Goal: Transaction & Acquisition: Purchase product/service

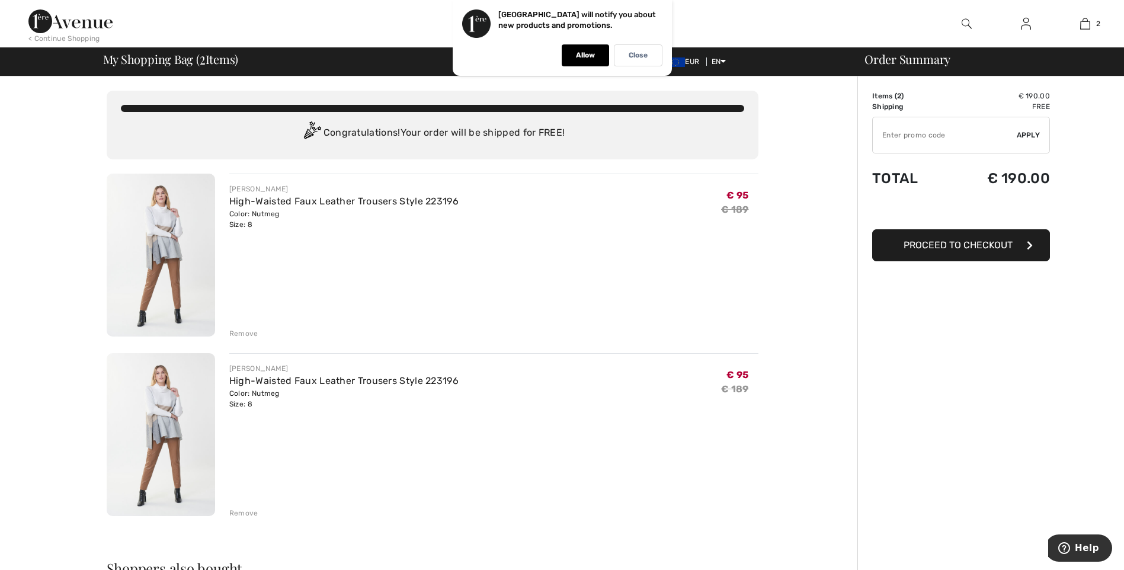
click at [236, 513] on div "Remove" at bounding box center [243, 513] width 29 height 11
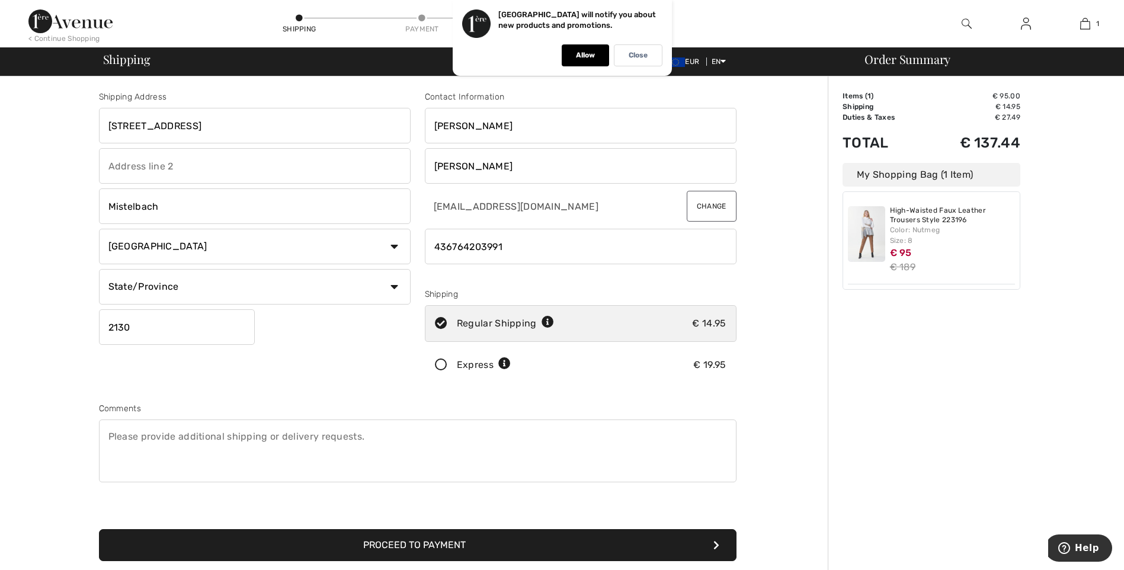
click at [394, 292] on select "State/Province [GEOGRAPHIC_DATA] [GEOGRAPHIC_DATA] [GEOGRAPHIC_DATA] [GEOGRAPHI…" at bounding box center [255, 287] width 312 height 36
select select "NOS"
click at [99, 269] on select "State/Province Burgenland Kärnten Niederöesterreich Oberösterreich Salzburg Ste…" at bounding box center [255, 287] width 312 height 36
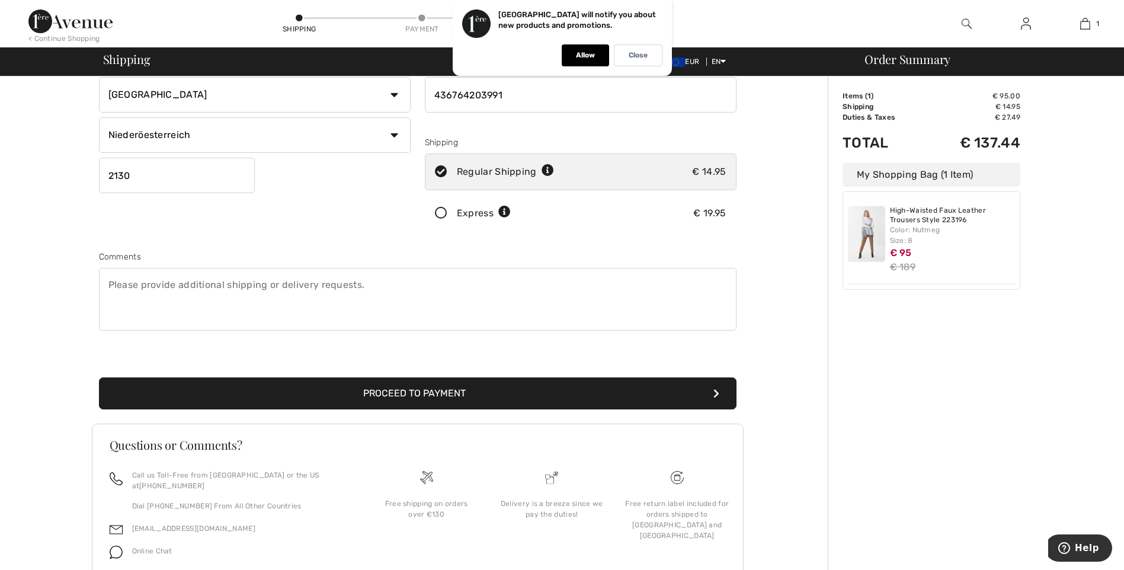
scroll to position [132, 0]
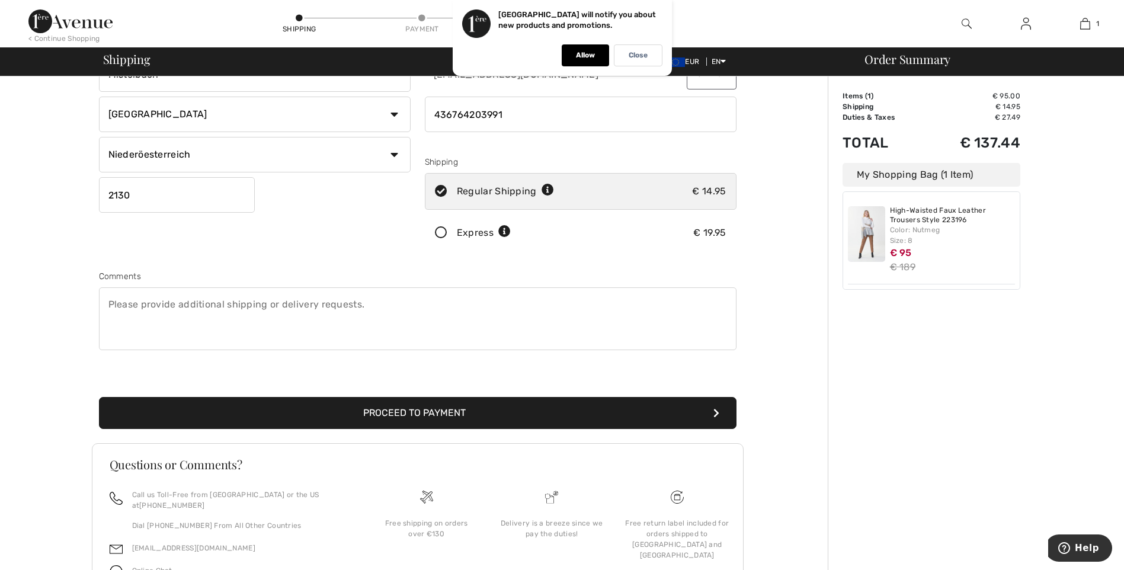
click at [395, 410] on button "Proceed to Payment" at bounding box center [418, 413] width 638 height 32
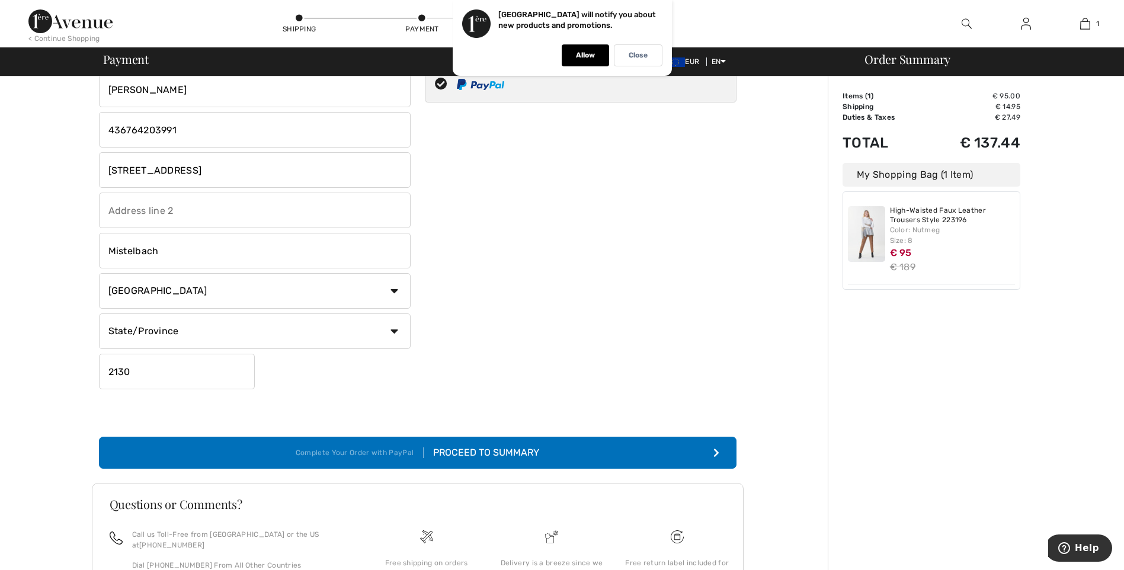
scroll to position [119, 0]
click at [506, 444] on button "Complete Your Order with PayPal Proceed to Summary" at bounding box center [418, 452] width 638 height 32
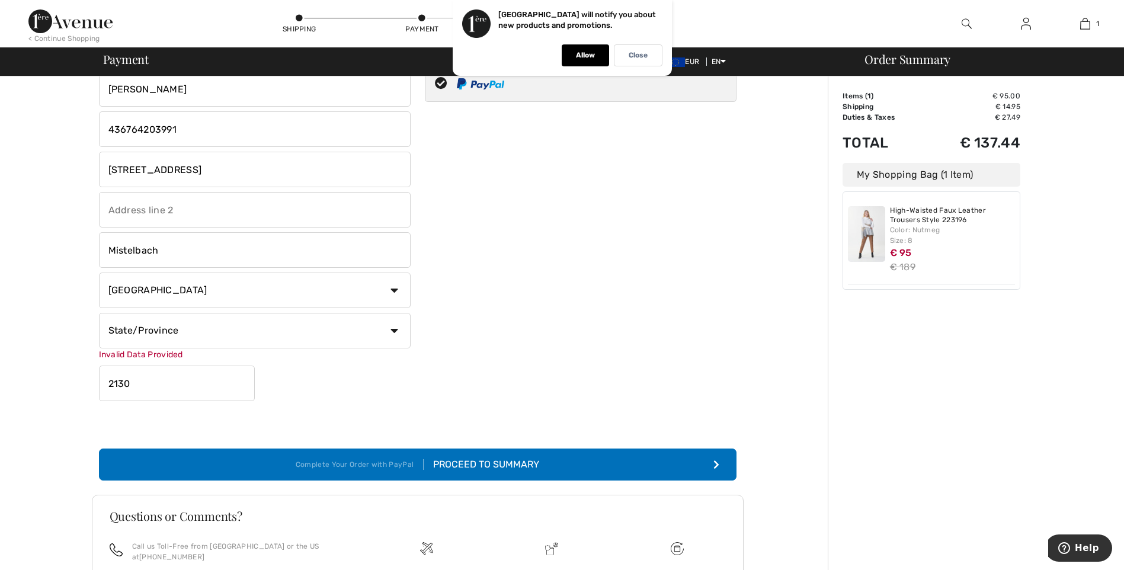
click at [600, 466] on button "Complete Your Order with PayPal Proceed to Summary" at bounding box center [418, 465] width 638 height 32
click at [397, 340] on select "State/Province Burgenland Kärnten Niederöesterreich Oberösterreich Salzburg Ste…" at bounding box center [255, 331] width 312 height 36
select select "NOS"
click at [99, 313] on select "State/Province Burgenland Kärnten Niederöesterreich Oberösterreich Salzburg Ste…" at bounding box center [255, 331] width 312 height 36
click at [475, 469] on div "Proceed to Summary" at bounding box center [482, 465] width 116 height 14
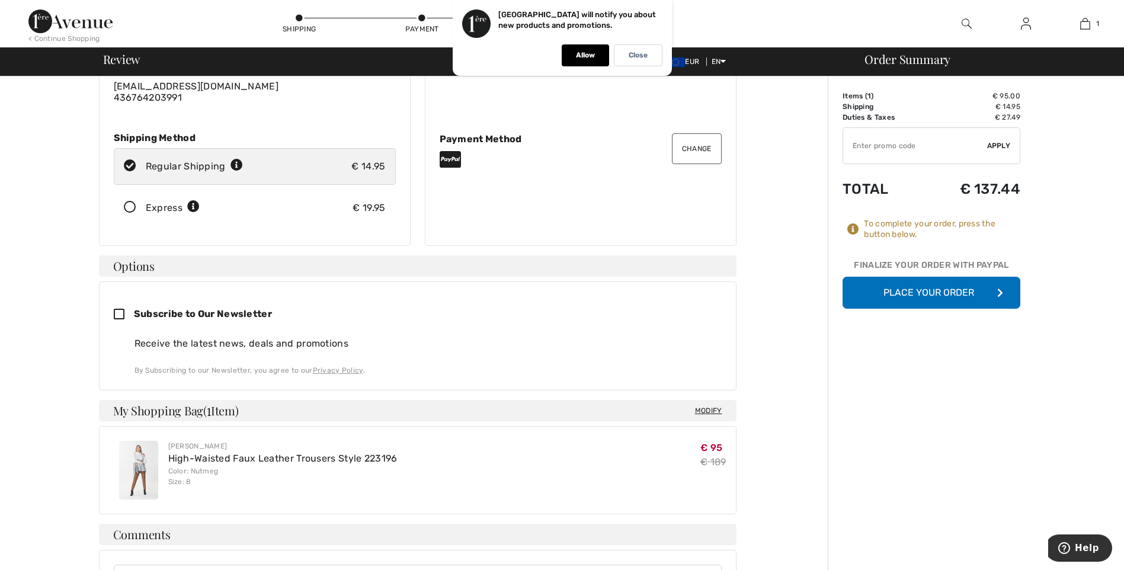
scroll to position [119, 0]
click at [946, 296] on button "Place Your Order" at bounding box center [932, 293] width 178 height 32
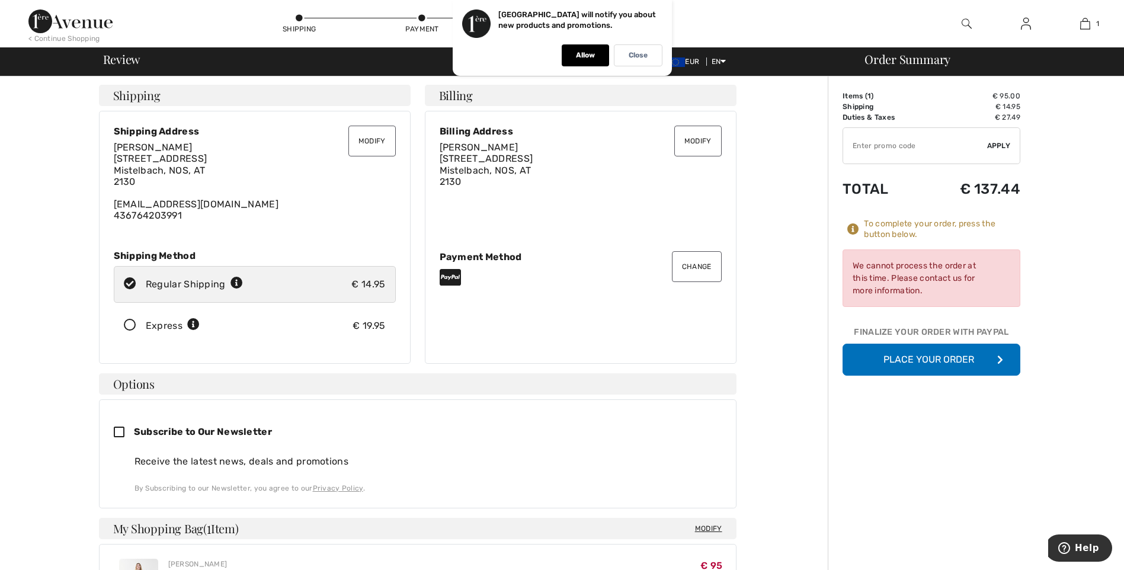
scroll to position [0, 0]
click at [943, 356] on button "Place Your Order" at bounding box center [932, 360] width 178 height 32
click at [631, 57] on p "Close" at bounding box center [638, 55] width 19 height 9
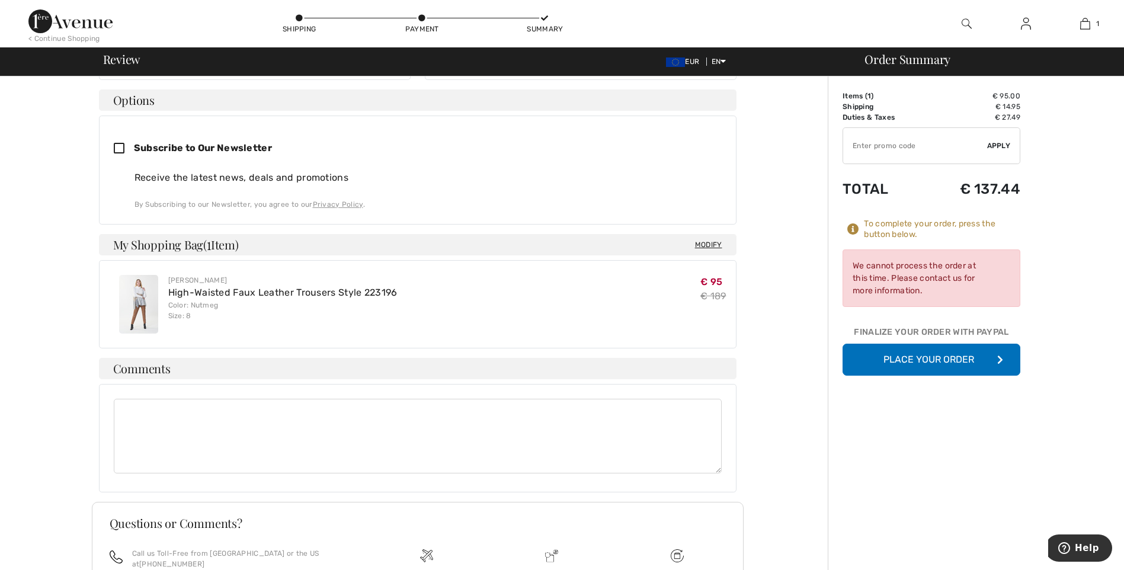
scroll to position [285, 0]
click at [923, 359] on button "Place Your Order" at bounding box center [932, 360] width 178 height 32
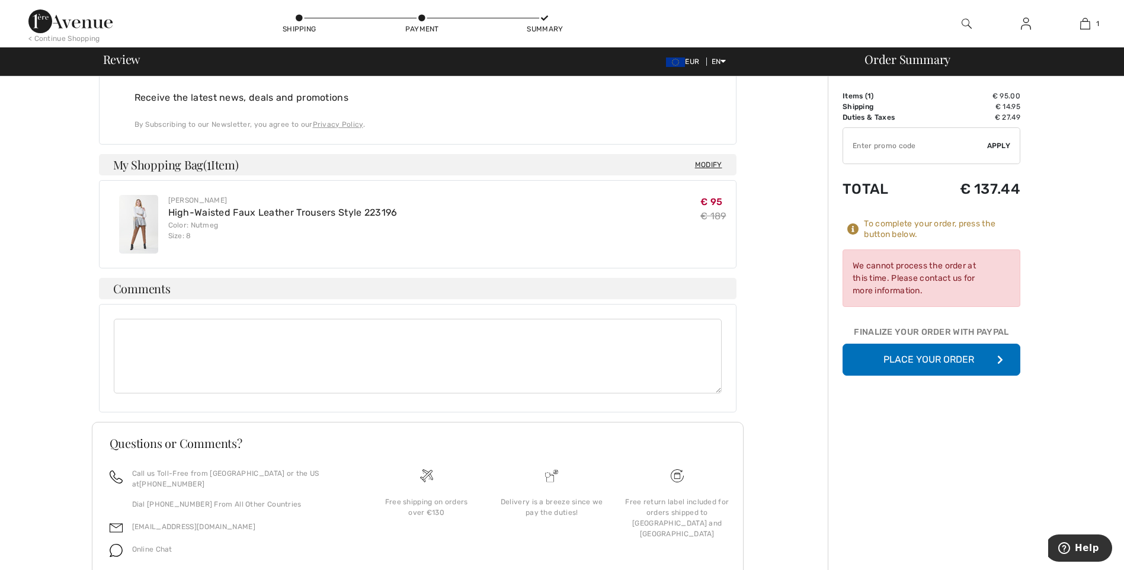
scroll to position [403, 0]
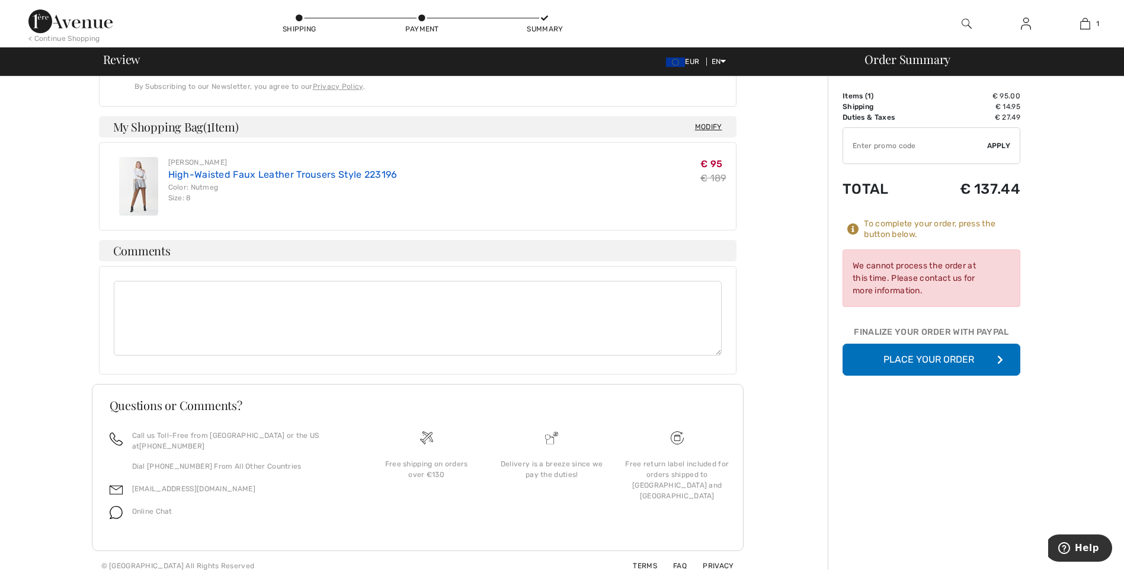
click at [314, 180] on link "High-Waisted Faux Leather Trousers Style 223196" at bounding box center [282, 174] width 229 height 11
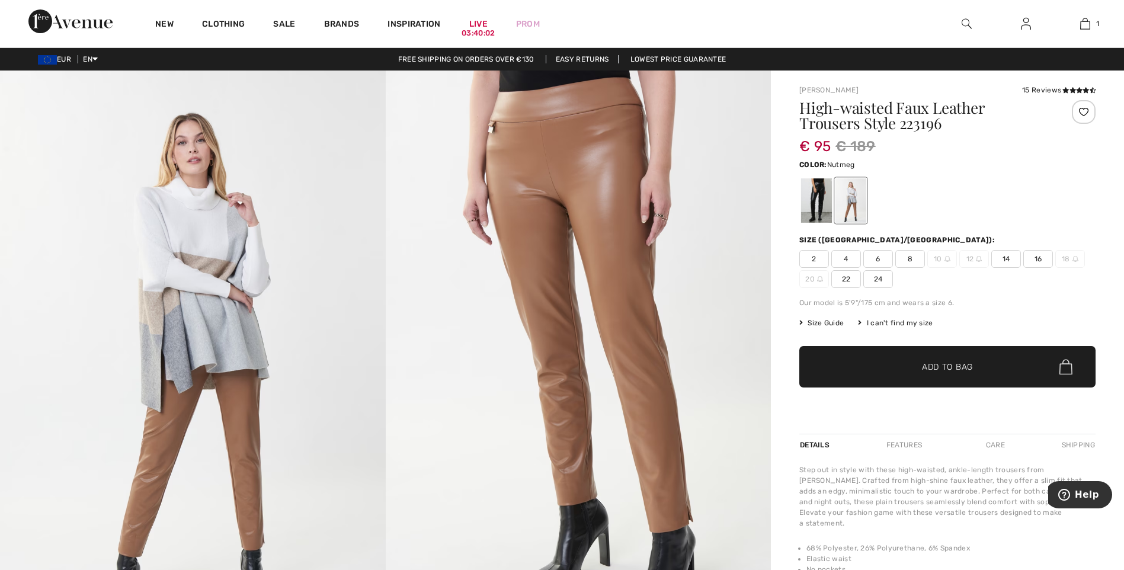
click at [910, 254] on span "8" at bounding box center [911, 259] width 30 height 18
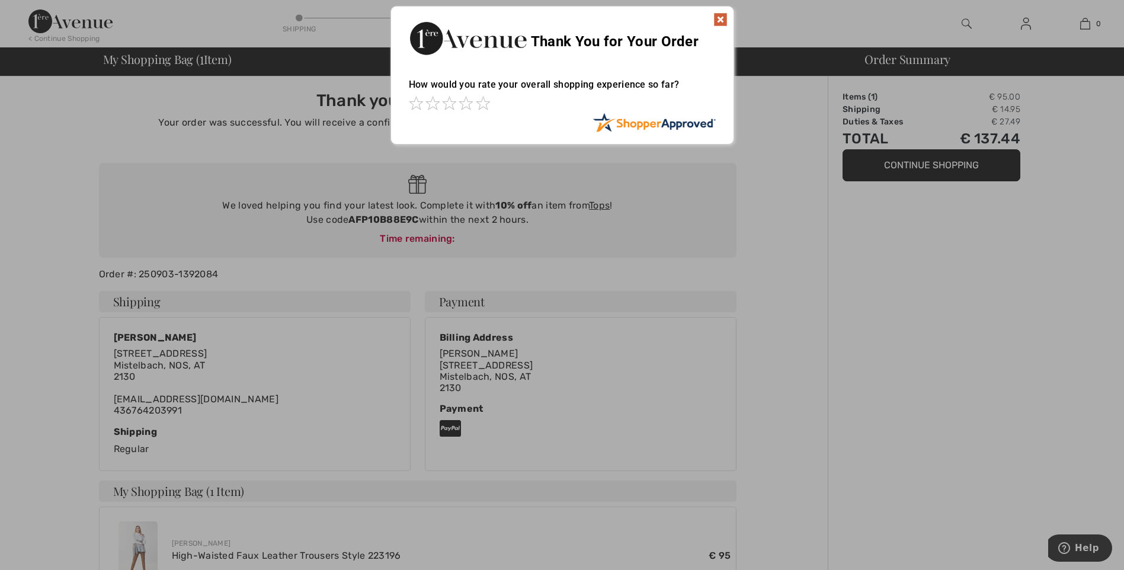
click at [719, 23] on img at bounding box center [721, 19] width 14 height 14
